Goal: Task Accomplishment & Management: Use online tool/utility

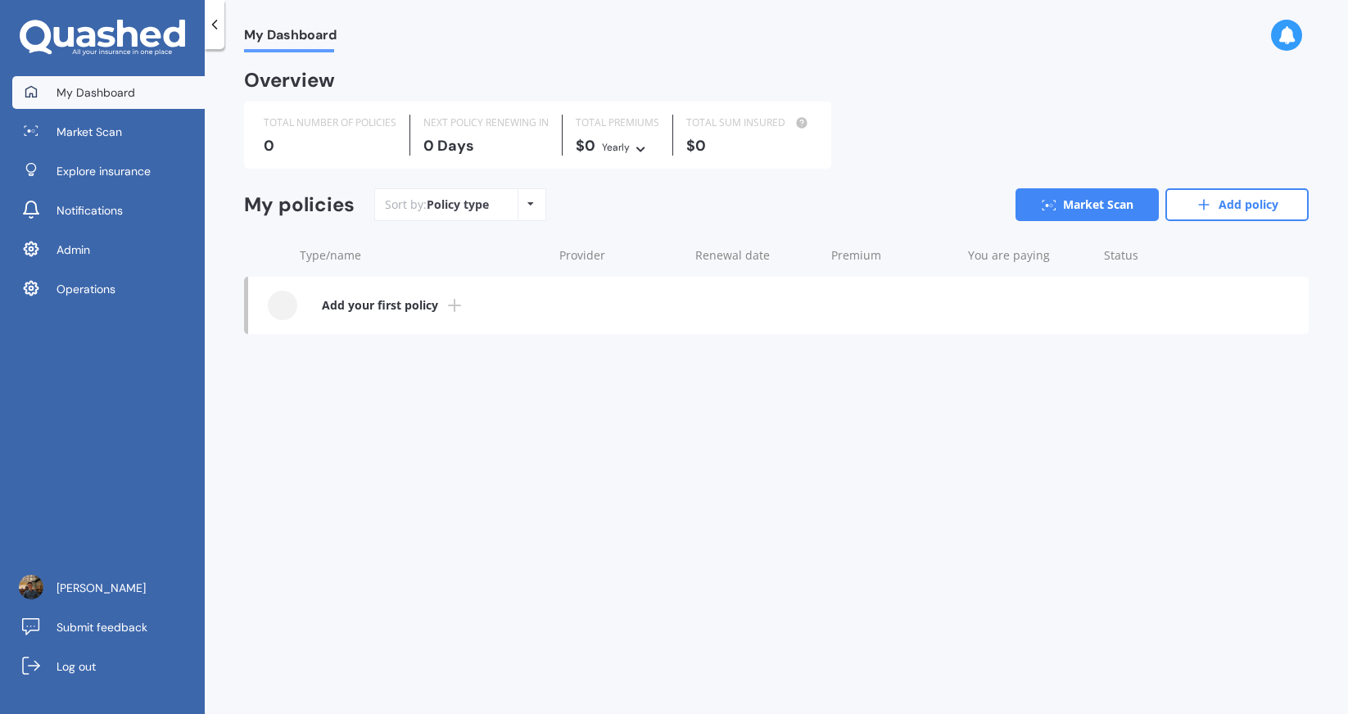
click at [104, 269] on div "My Dashboard Market Scan Explore insurance Notifications Admin Operations" at bounding box center [102, 194] width 205 height 236
click at [116, 289] on link "Operations" at bounding box center [108, 289] width 193 height 33
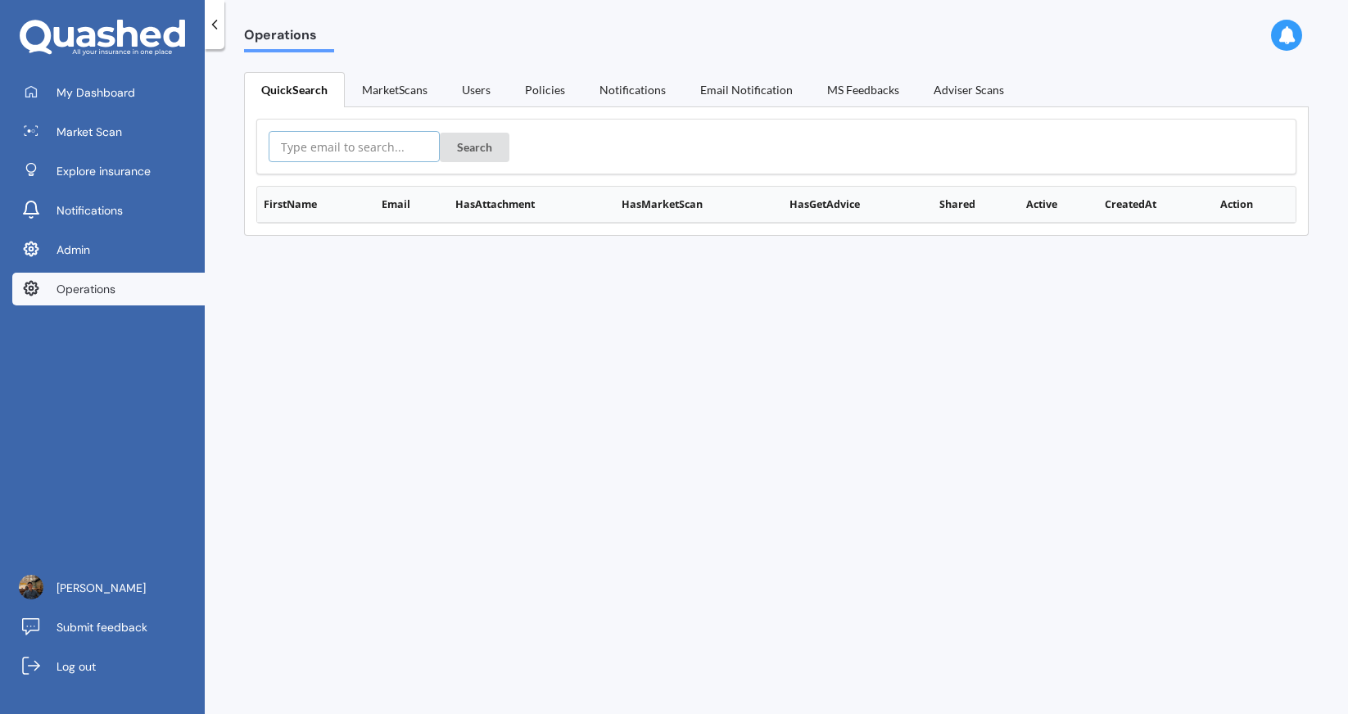
click at [351, 146] on input "text" at bounding box center [354, 146] width 171 height 31
paste input "maria.fontes@raywhite.com"
click at [456, 146] on button "Search" at bounding box center [475, 147] width 70 height 29
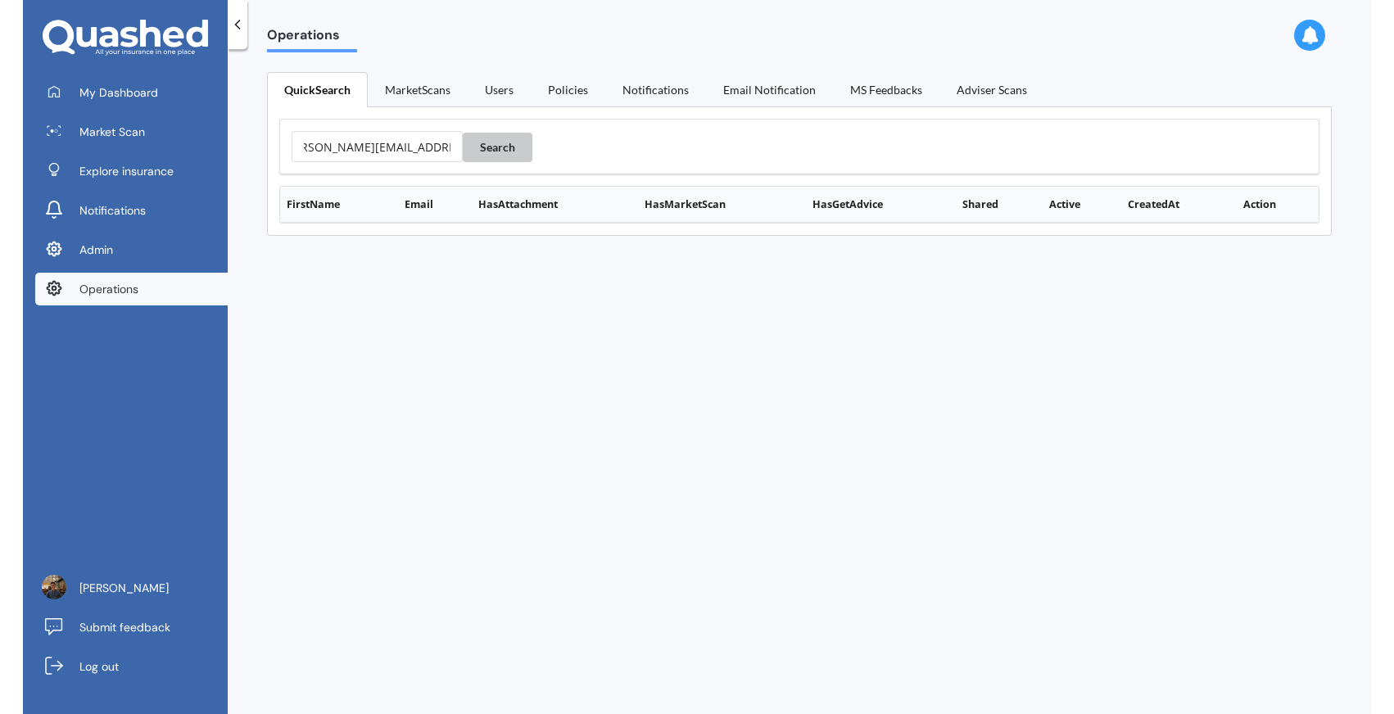
scroll to position [0, 0]
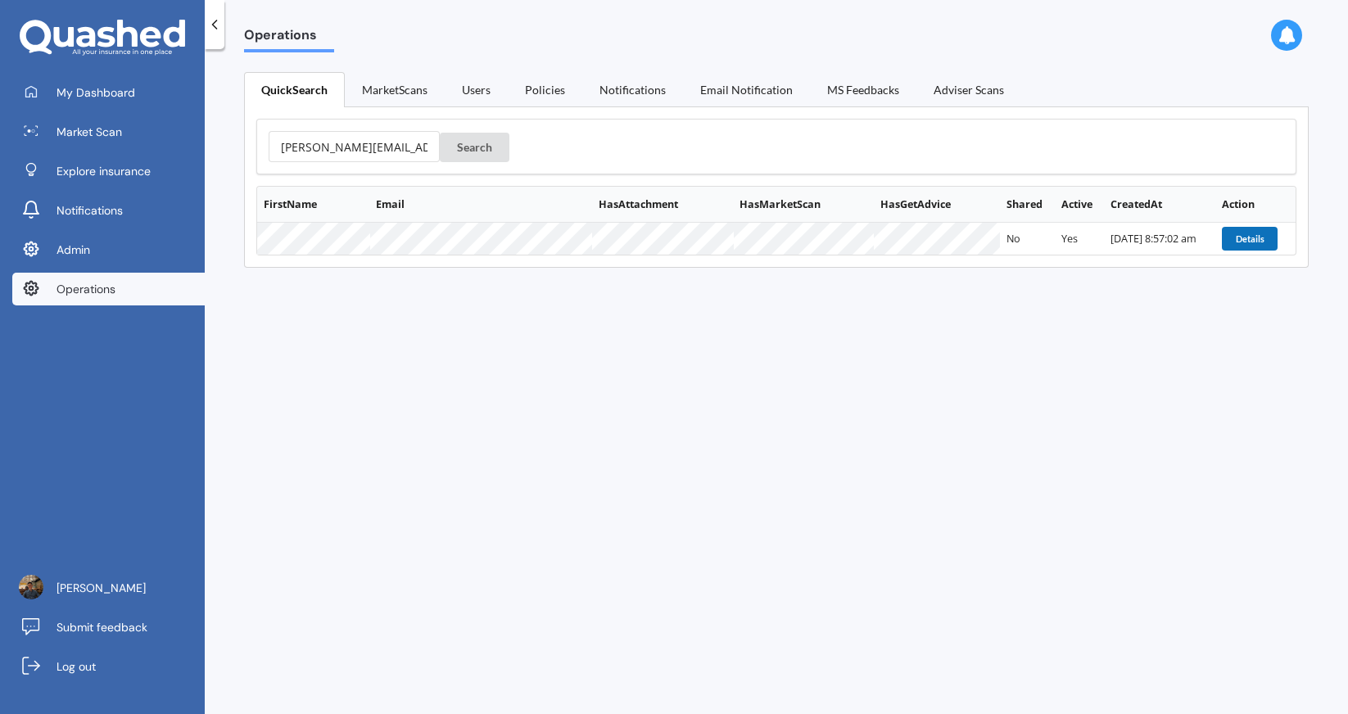
click at [1255, 240] on button "Details" at bounding box center [1250, 238] width 56 height 23
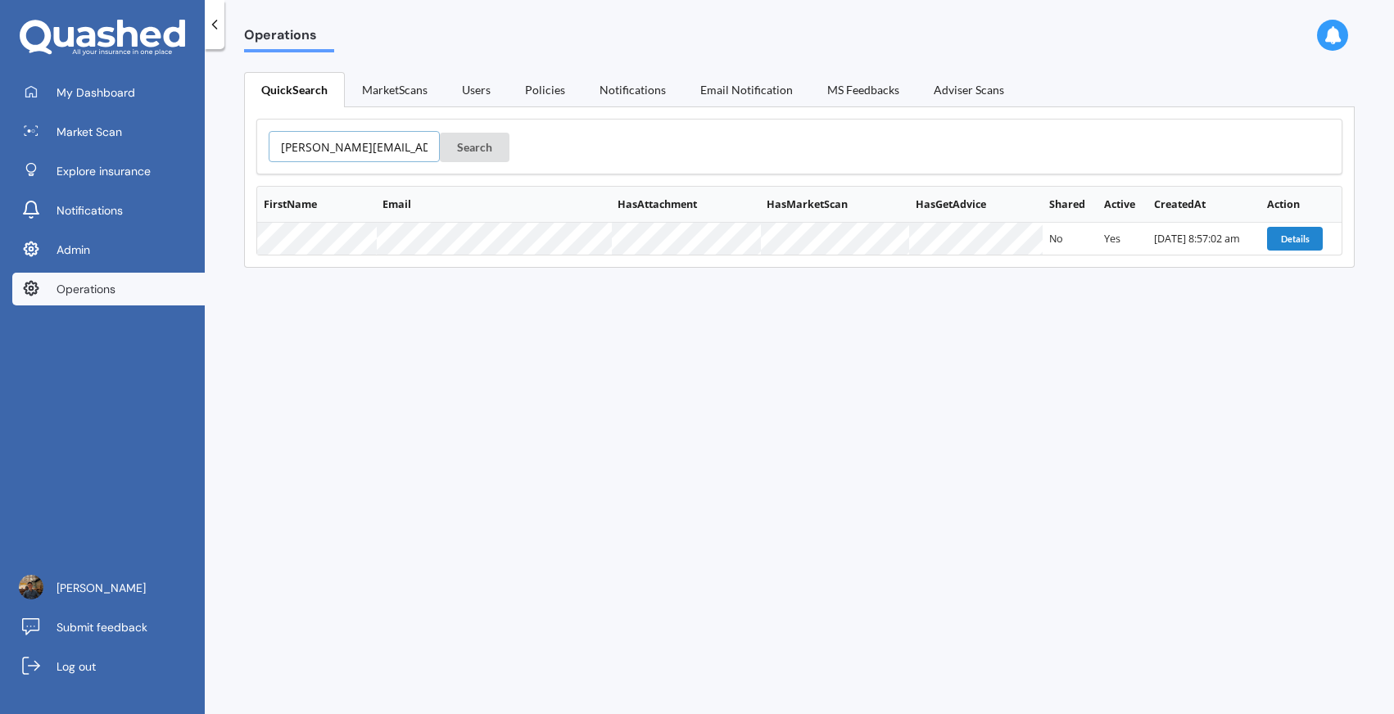
click at [312, 152] on input "maria.fontes@raywhite.com" at bounding box center [354, 146] width 171 height 31
paste input "jeffreyonoapor@gmail"
type input "jeffreyonoapor@gmail.com"
click at [440, 133] on button "Search" at bounding box center [475, 147] width 70 height 29
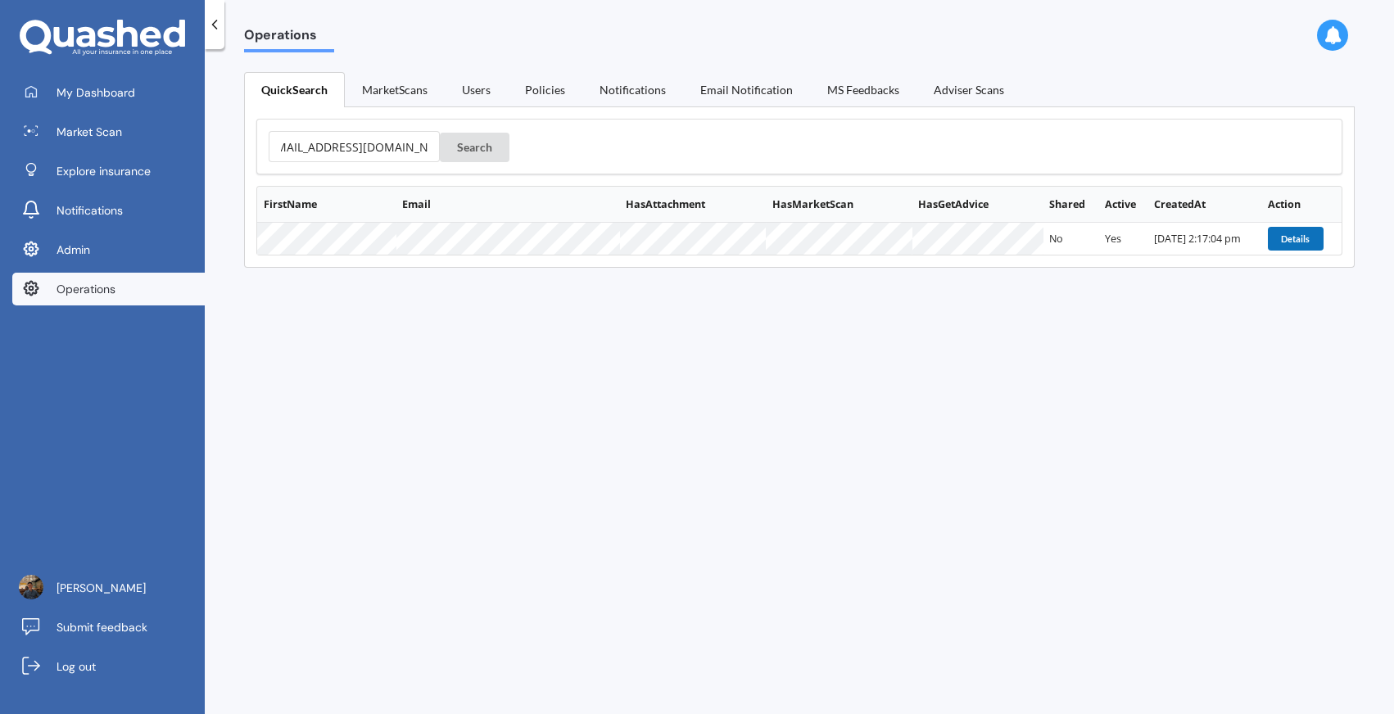
click at [1285, 244] on button "Details" at bounding box center [1296, 238] width 56 height 23
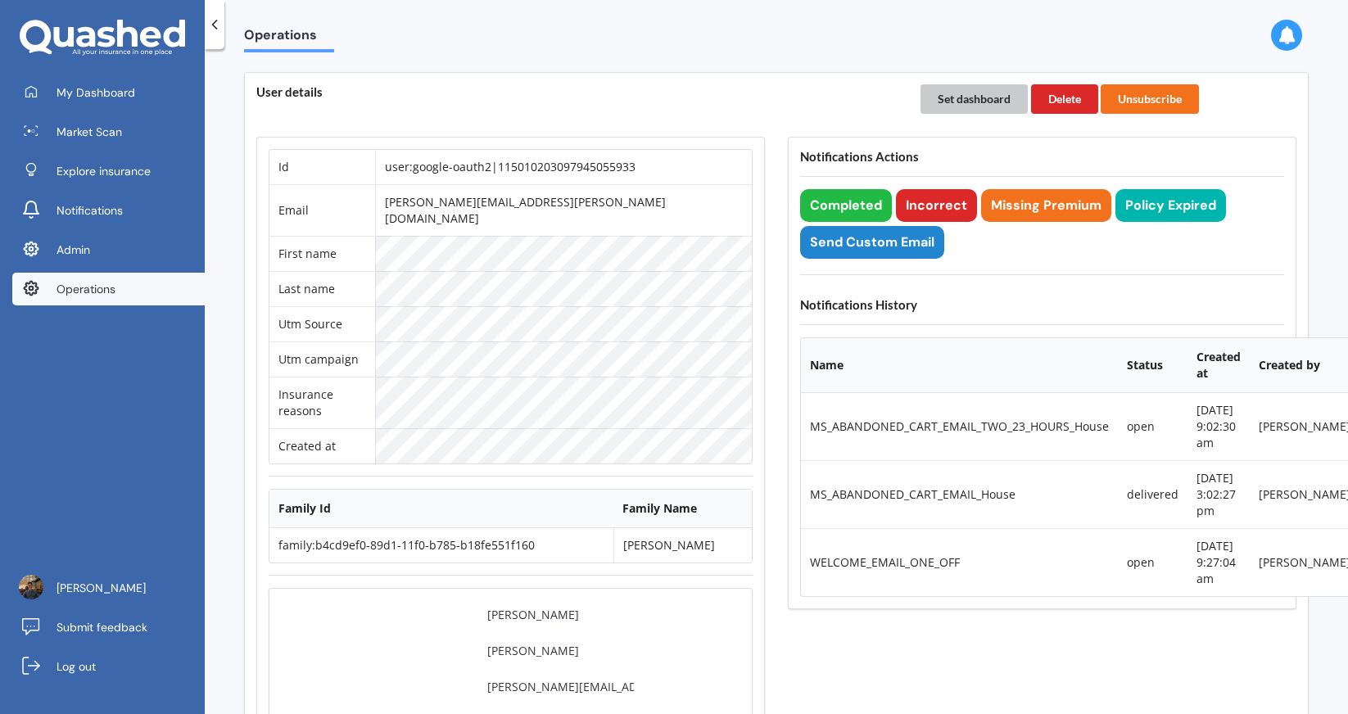
click at [962, 102] on button "Set dashboard" at bounding box center [974, 98] width 107 height 29
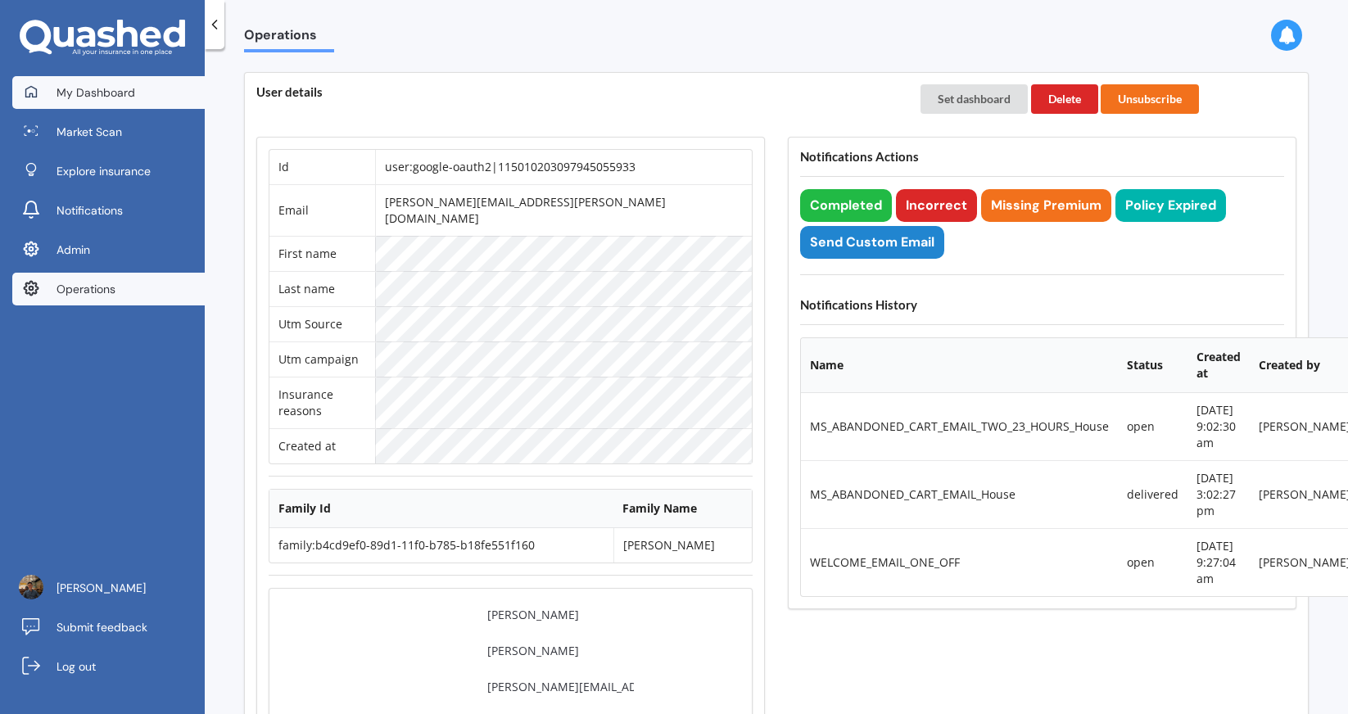
click at [149, 98] on link "My Dashboard" at bounding box center [108, 92] width 193 height 33
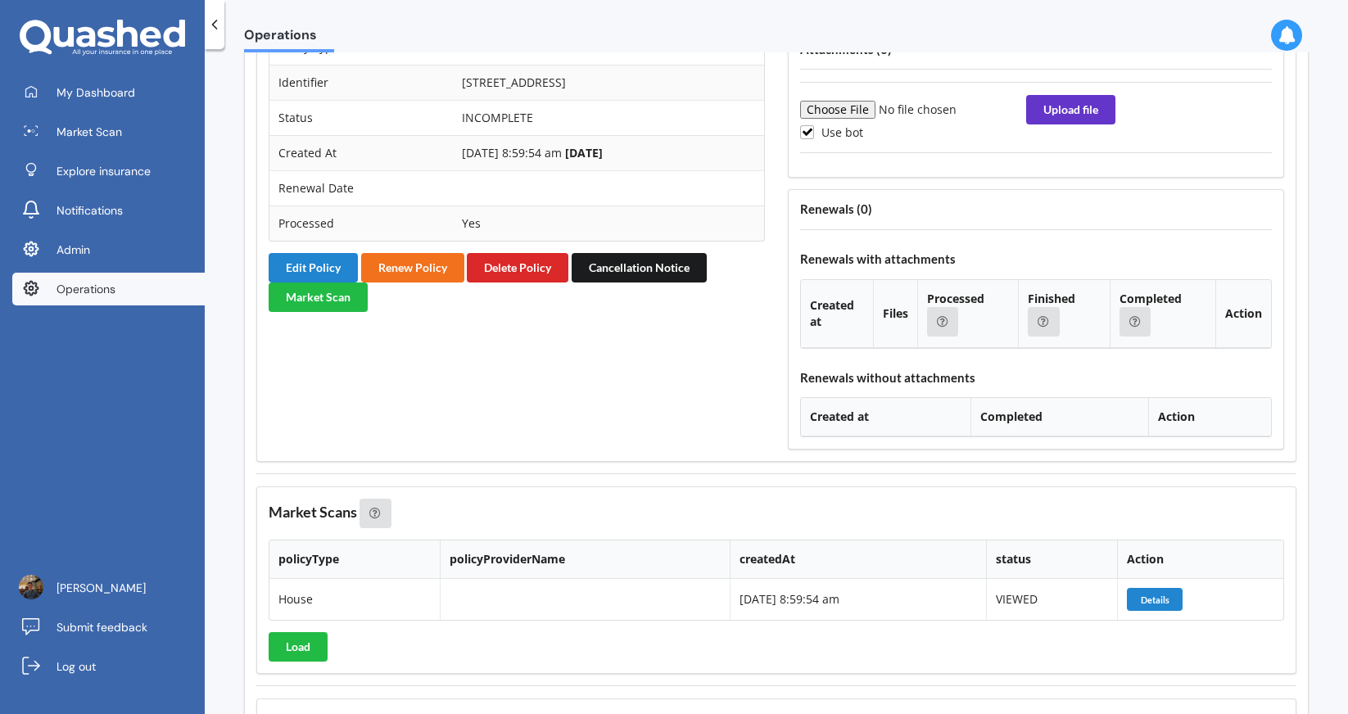
scroll to position [1583, 0]
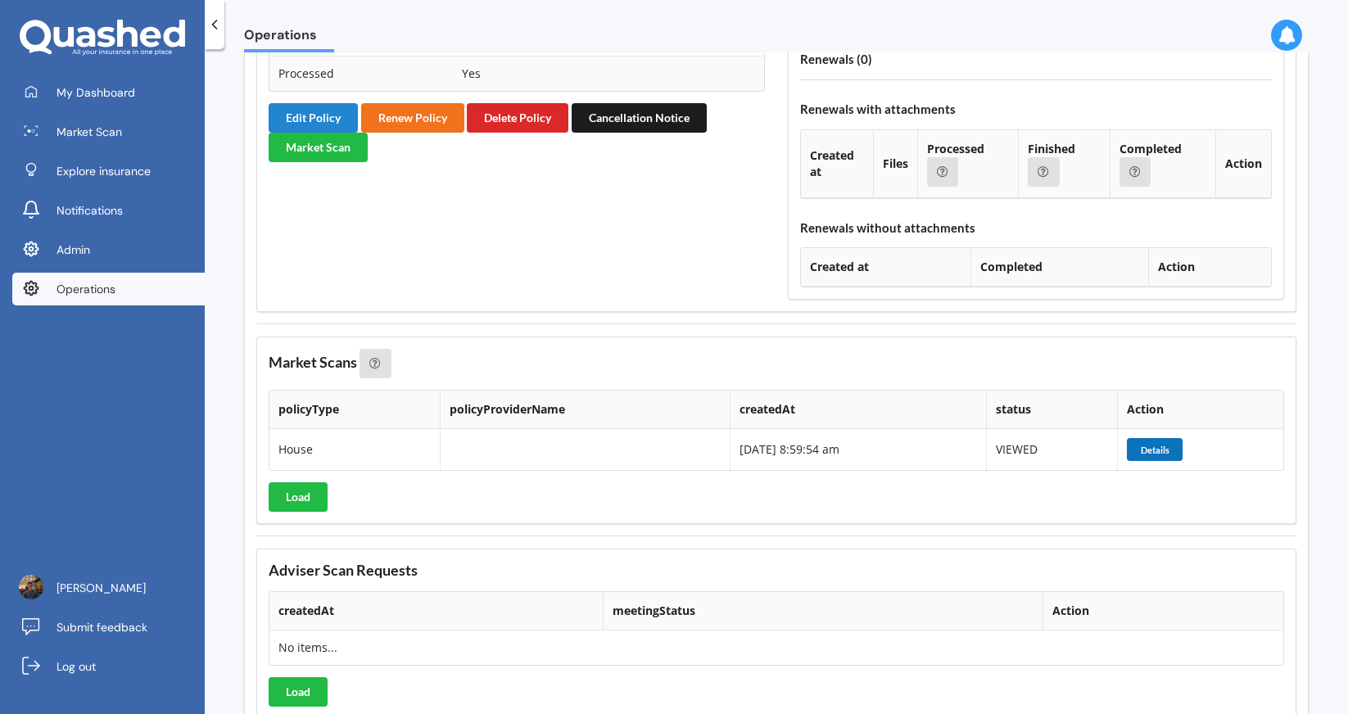
click at [1178, 438] on button "Details" at bounding box center [1155, 449] width 56 height 23
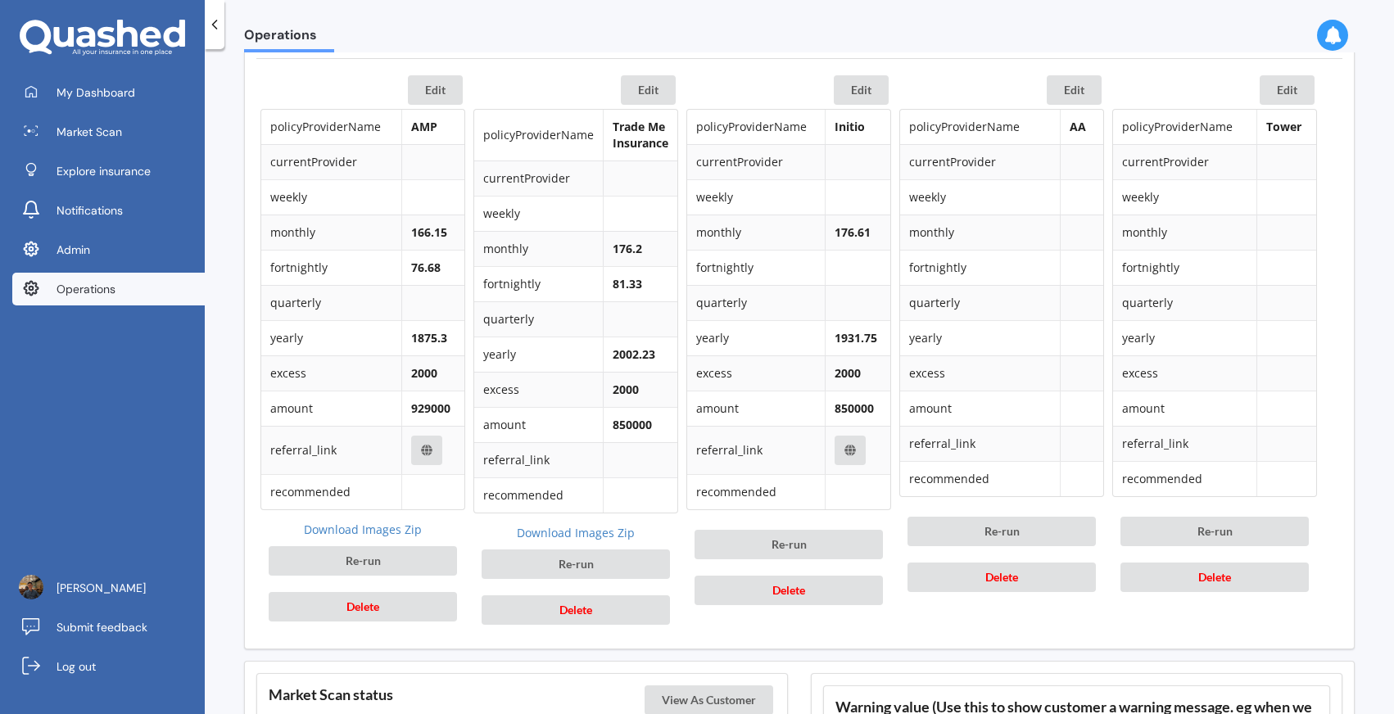
scroll to position [787, 0]
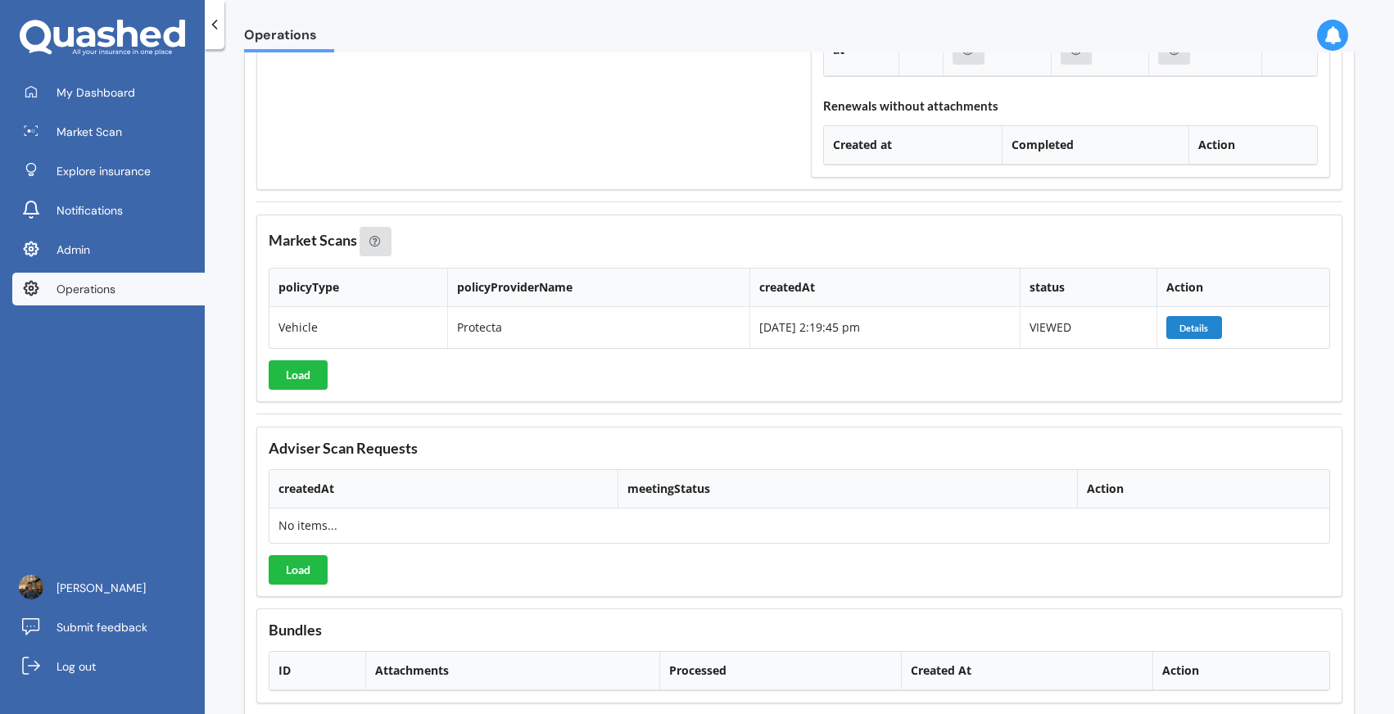
scroll to position [1570, 0]
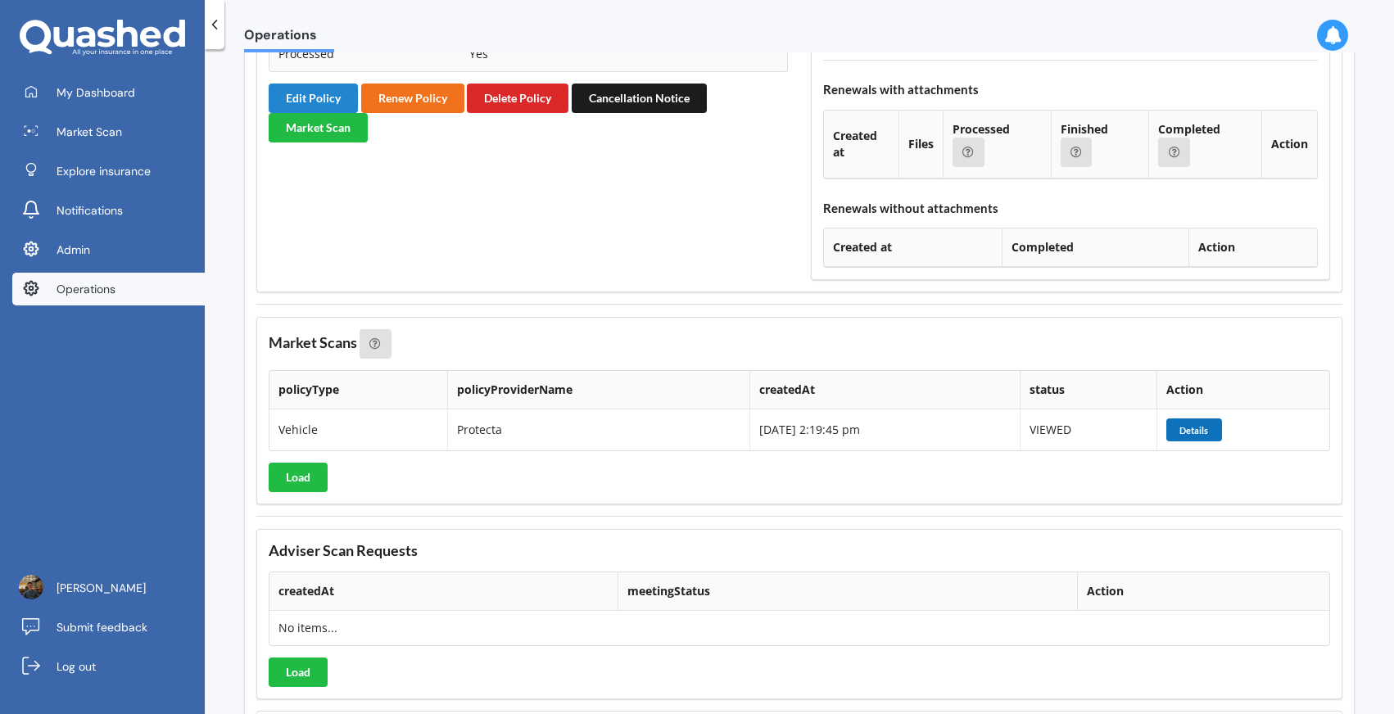
click at [1202, 421] on button "Details" at bounding box center [1195, 430] width 56 height 23
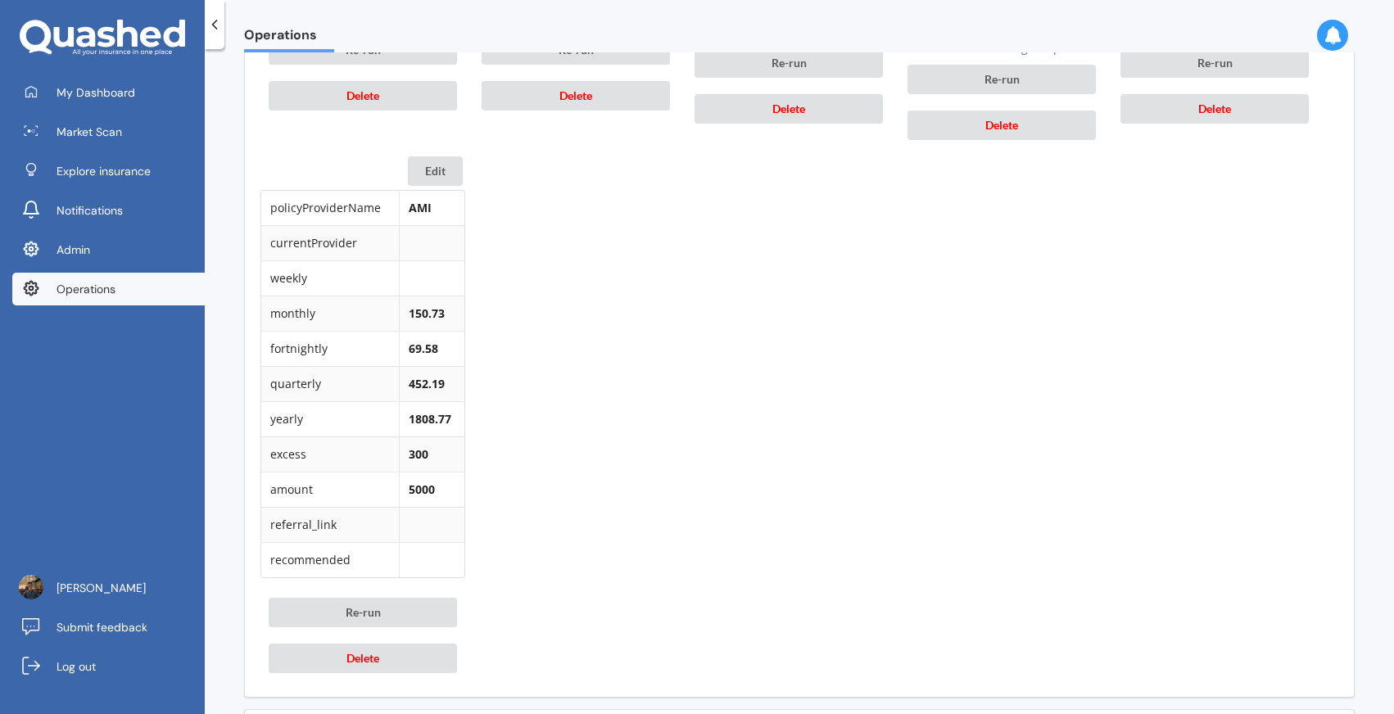
scroll to position [1535, 0]
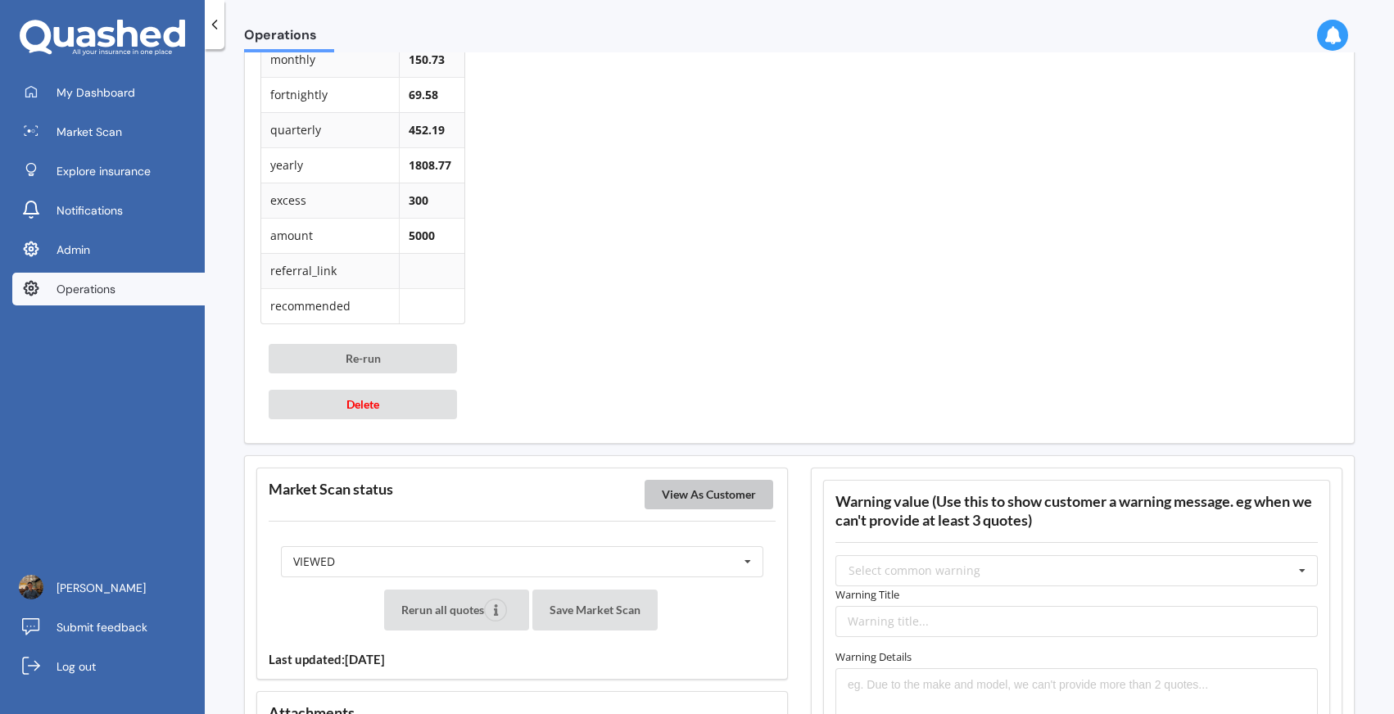
click at [746, 492] on button "View As Customer" at bounding box center [709, 494] width 129 height 29
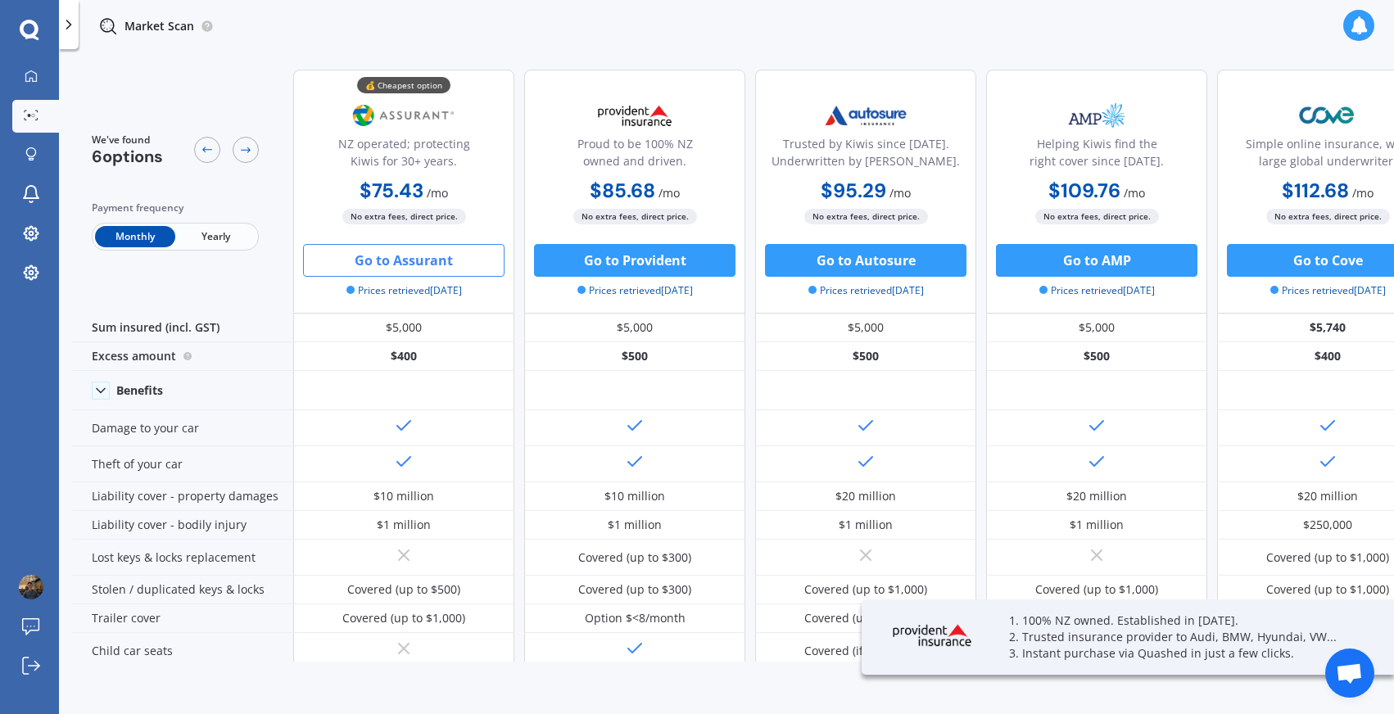
click at [208, 229] on span "Yearly" at bounding box center [215, 236] width 80 height 21
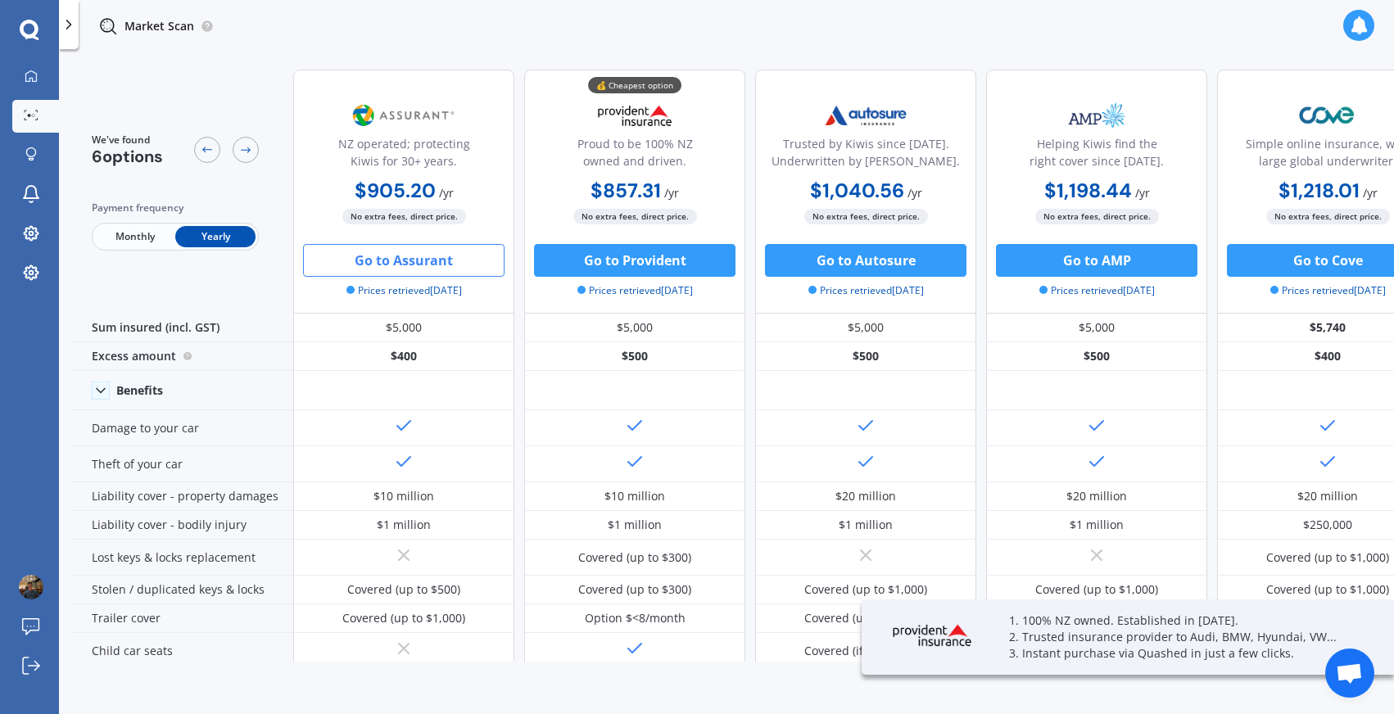
click at [153, 242] on span "Monthly" at bounding box center [135, 236] width 80 height 21
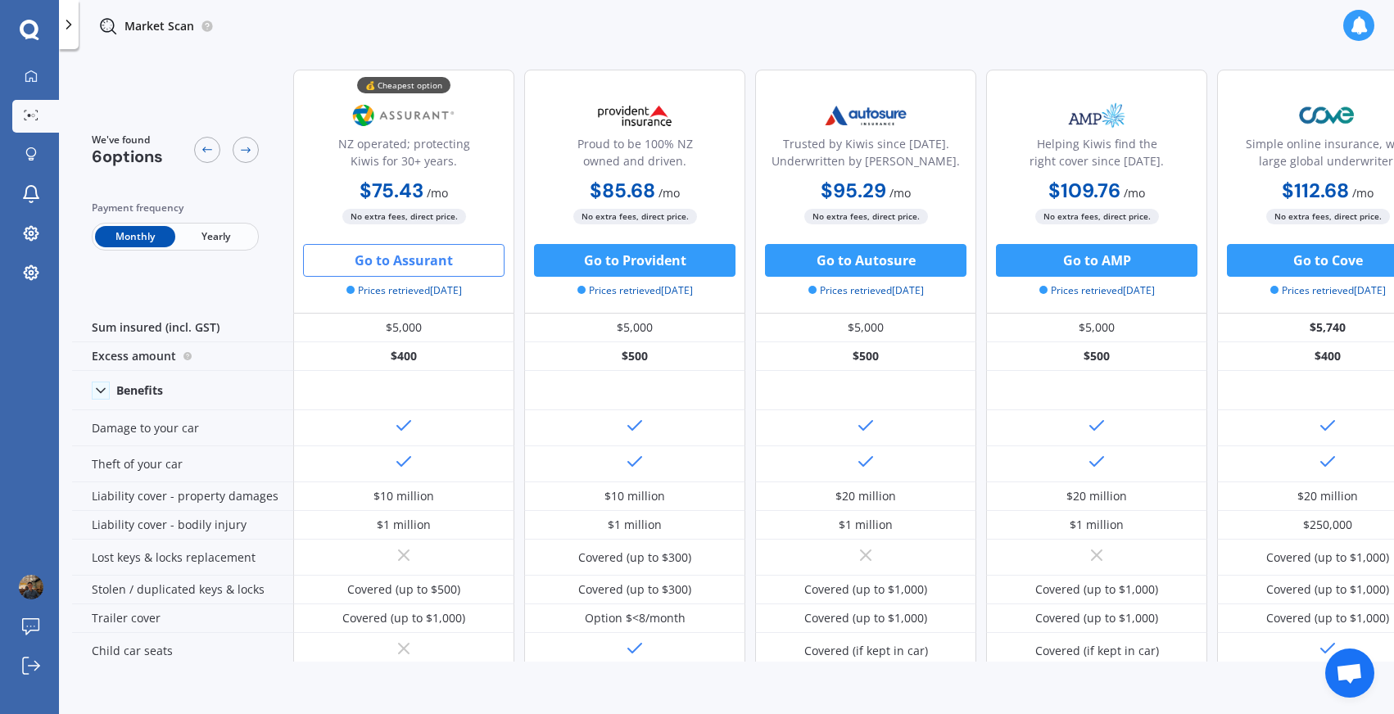
click at [193, 231] on span "Yearly" at bounding box center [215, 236] width 80 height 21
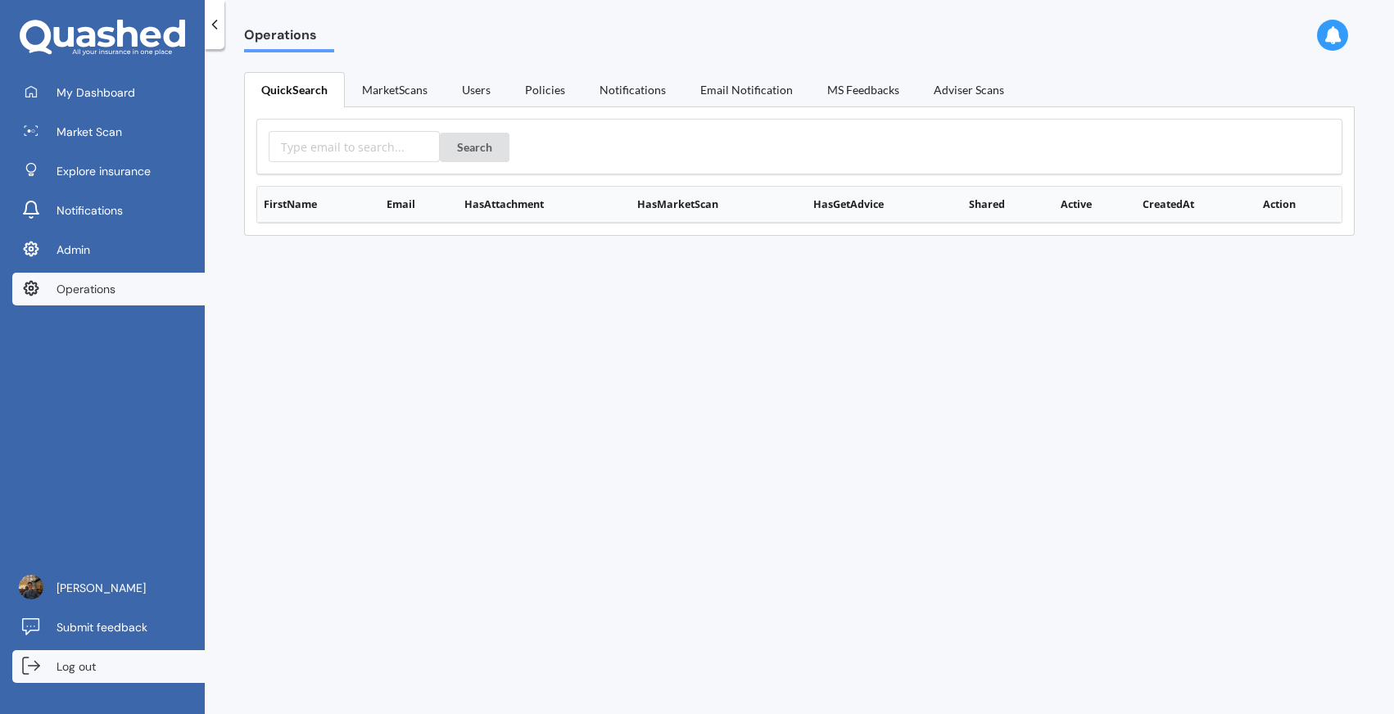
click at [88, 666] on span "Log out" at bounding box center [76, 667] width 39 height 16
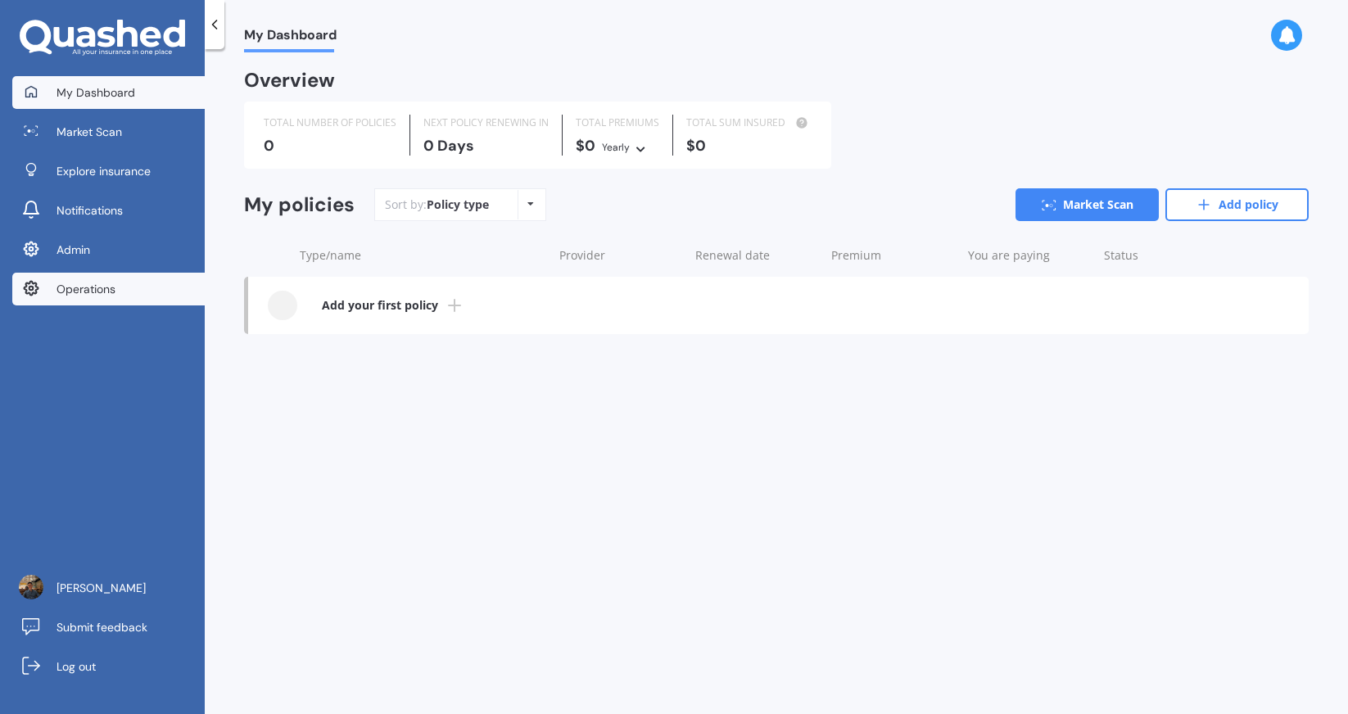
click at [163, 303] on link "Operations" at bounding box center [108, 289] width 193 height 33
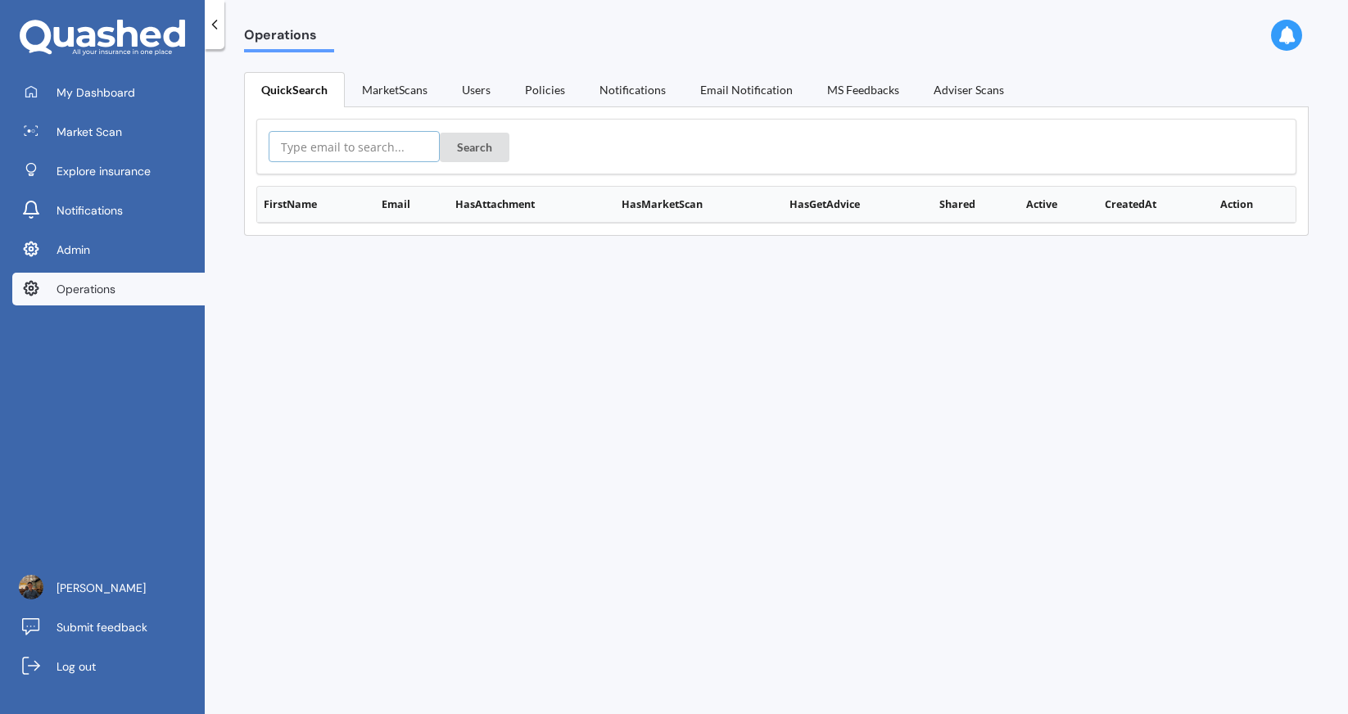
click at [363, 151] on input "text" at bounding box center [354, 146] width 171 height 31
paste input "[EMAIL_ADDRESS][DOMAIN_NAME]"
type input "[EMAIL_ADDRESS][DOMAIN_NAME]"
click at [469, 146] on button "Search" at bounding box center [475, 147] width 70 height 29
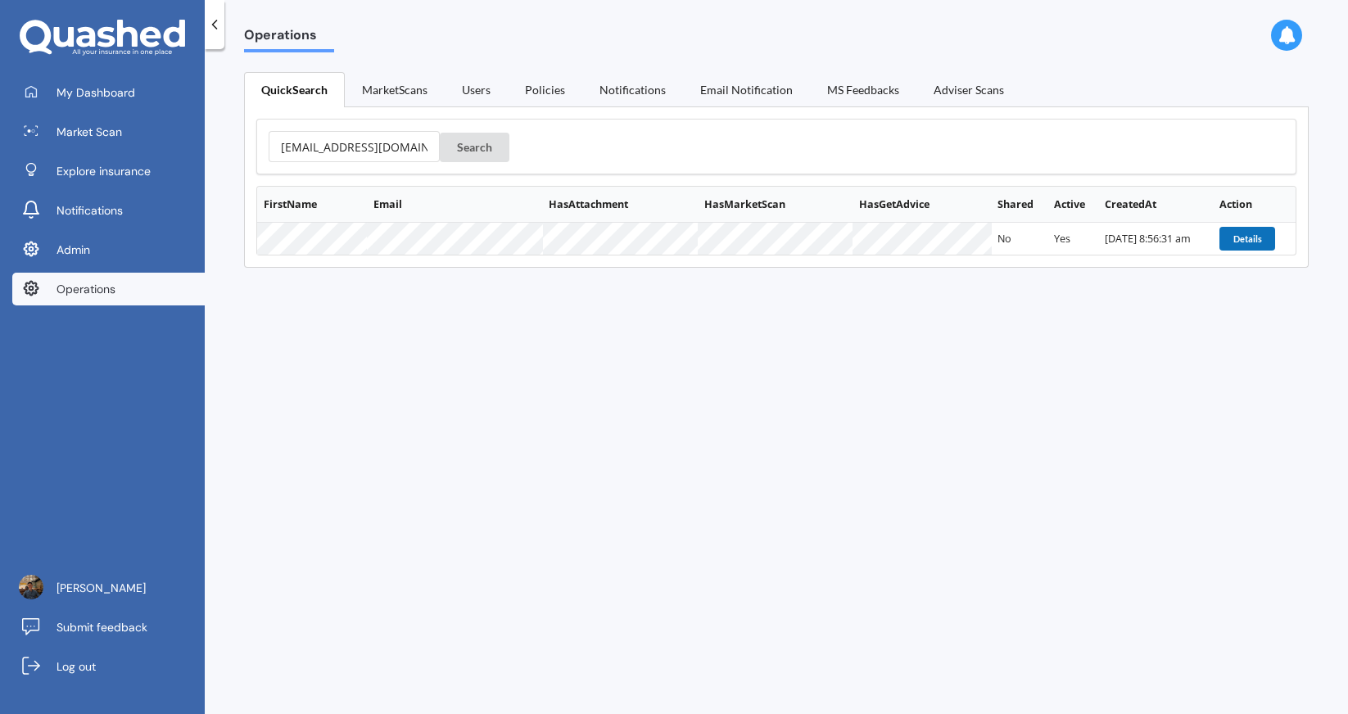
click at [1222, 247] on button "Details" at bounding box center [1248, 238] width 56 height 23
click at [423, 82] on link "MarketScans" at bounding box center [395, 89] width 100 height 34
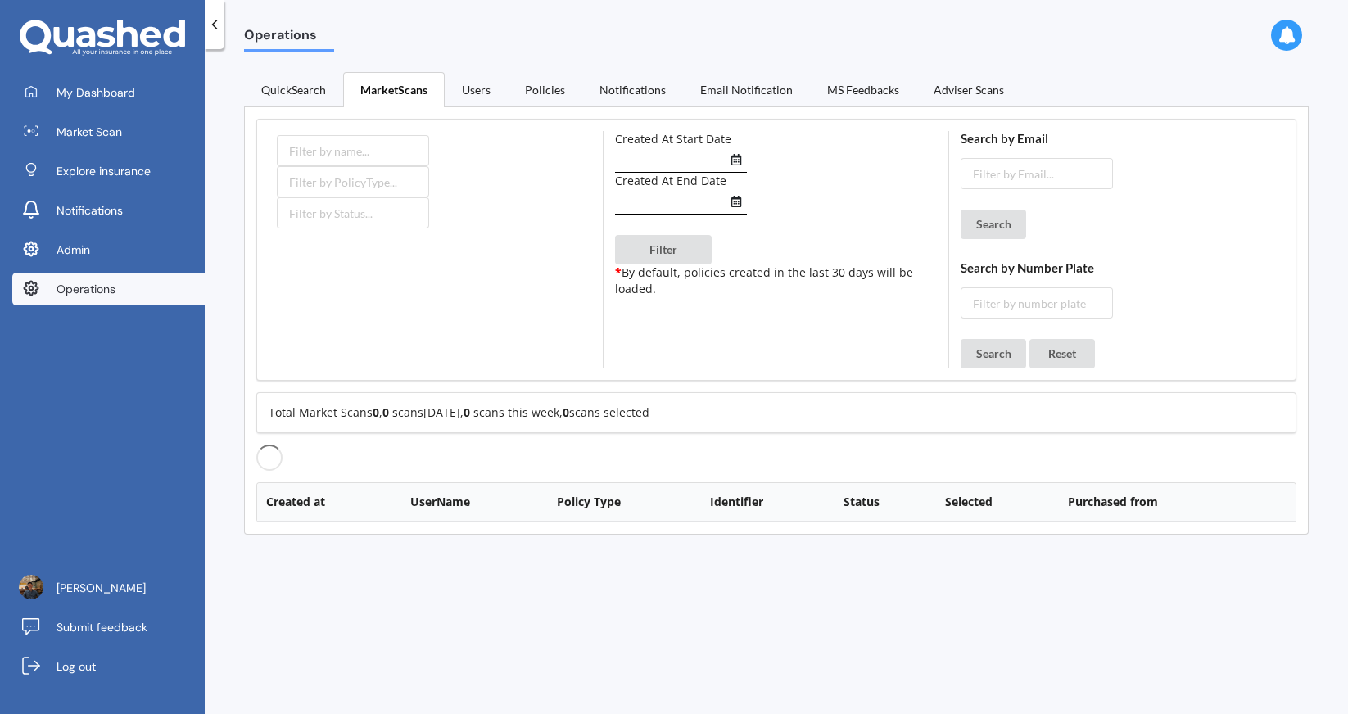
click at [343, 89] on link "MarketScans" at bounding box center [394, 89] width 102 height 35
click at [310, 90] on link "QuickSearch" at bounding box center [293, 89] width 99 height 34
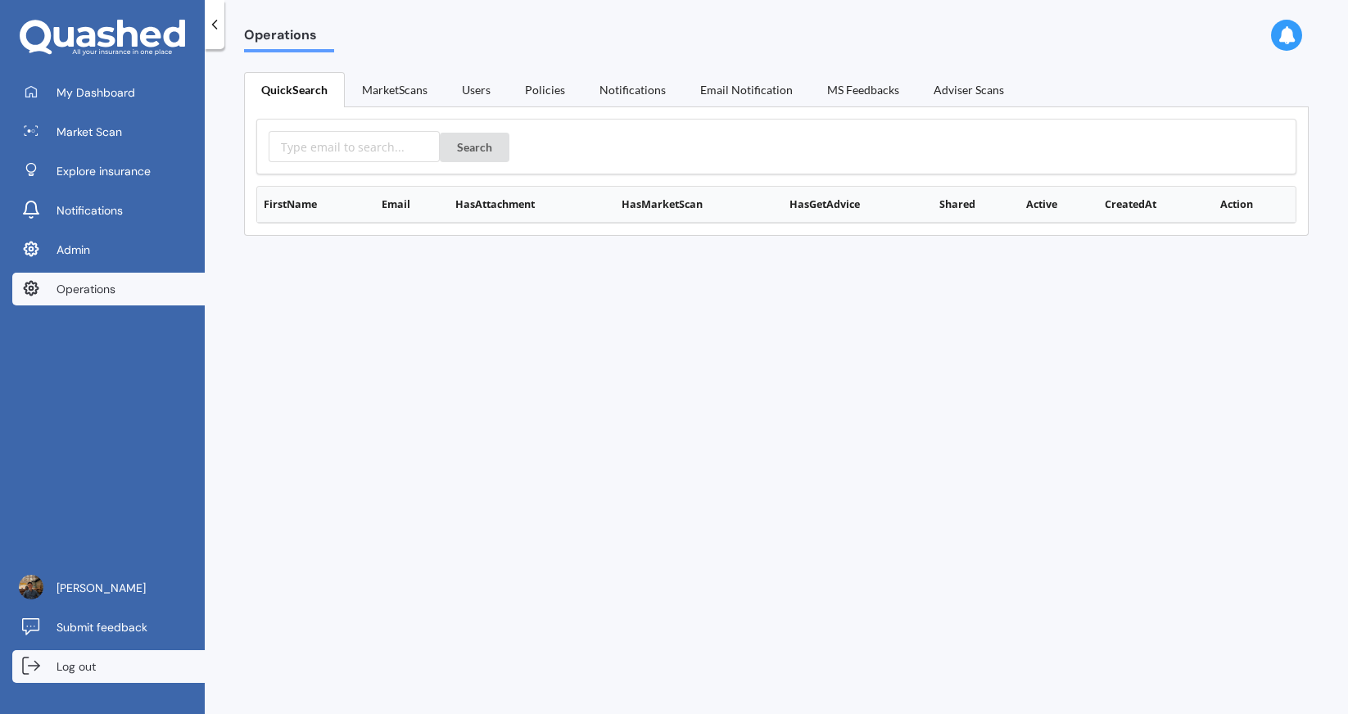
click at [87, 674] on span "Log out" at bounding box center [76, 667] width 39 height 16
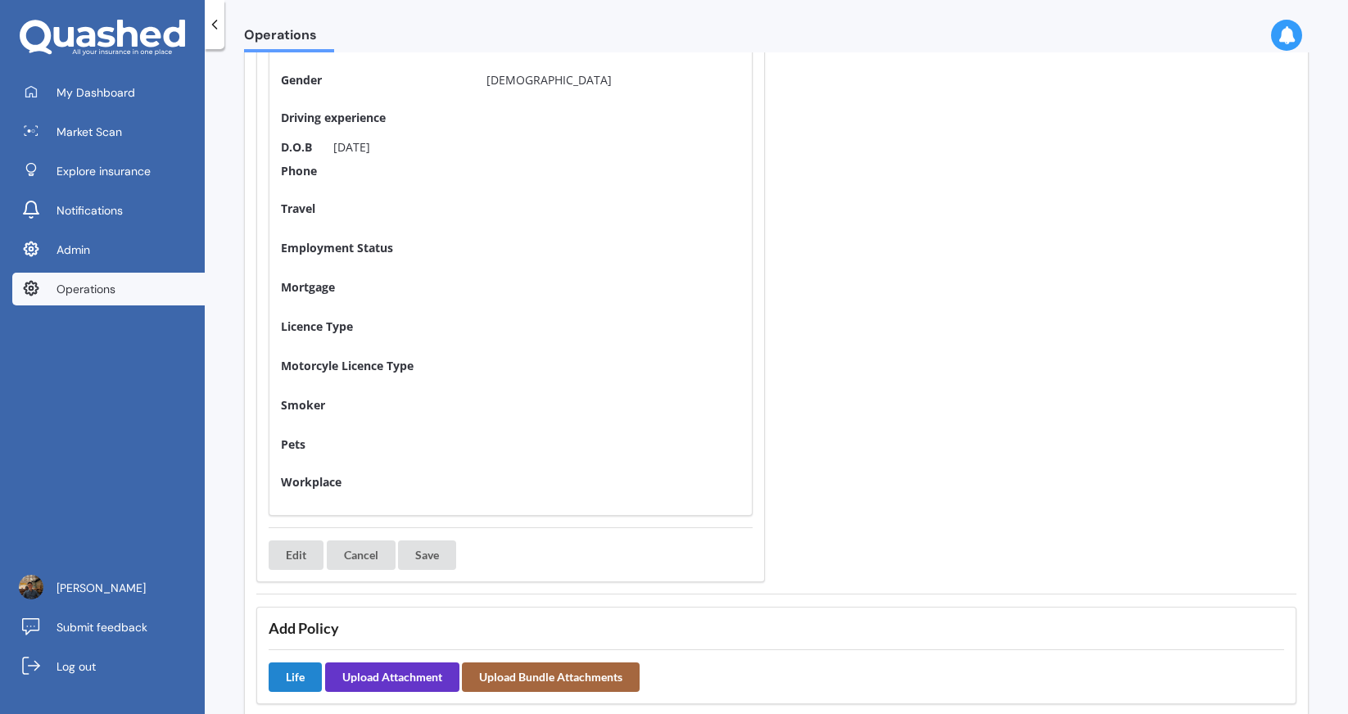
scroll to position [397, 0]
